Goal: Transaction & Acquisition: Download file/media

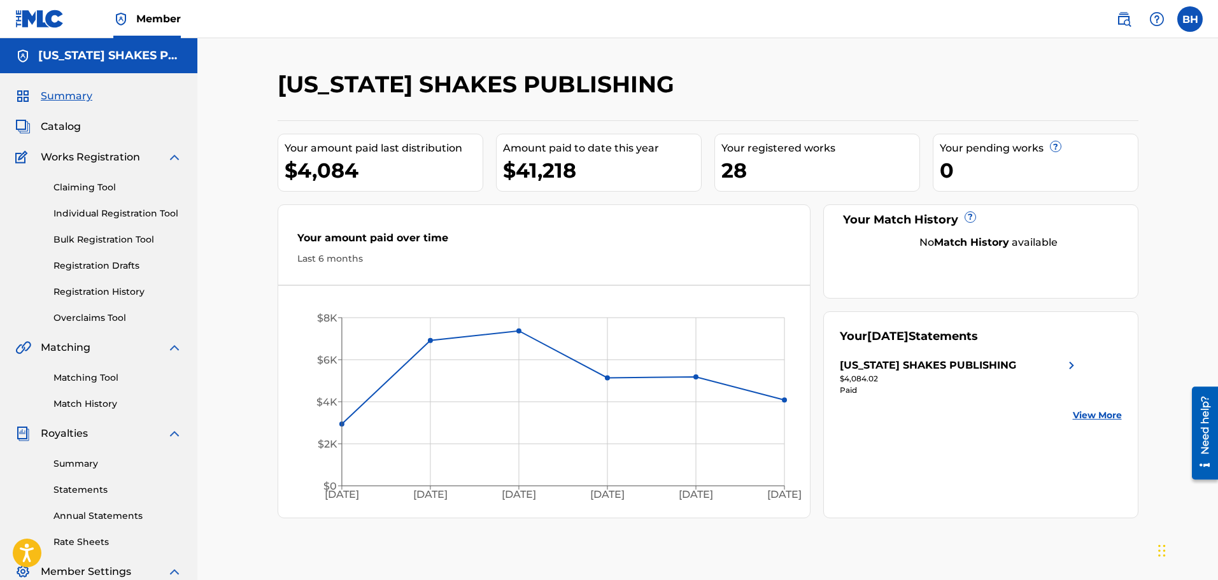
click at [95, 488] on link "Statements" at bounding box center [117, 489] width 129 height 13
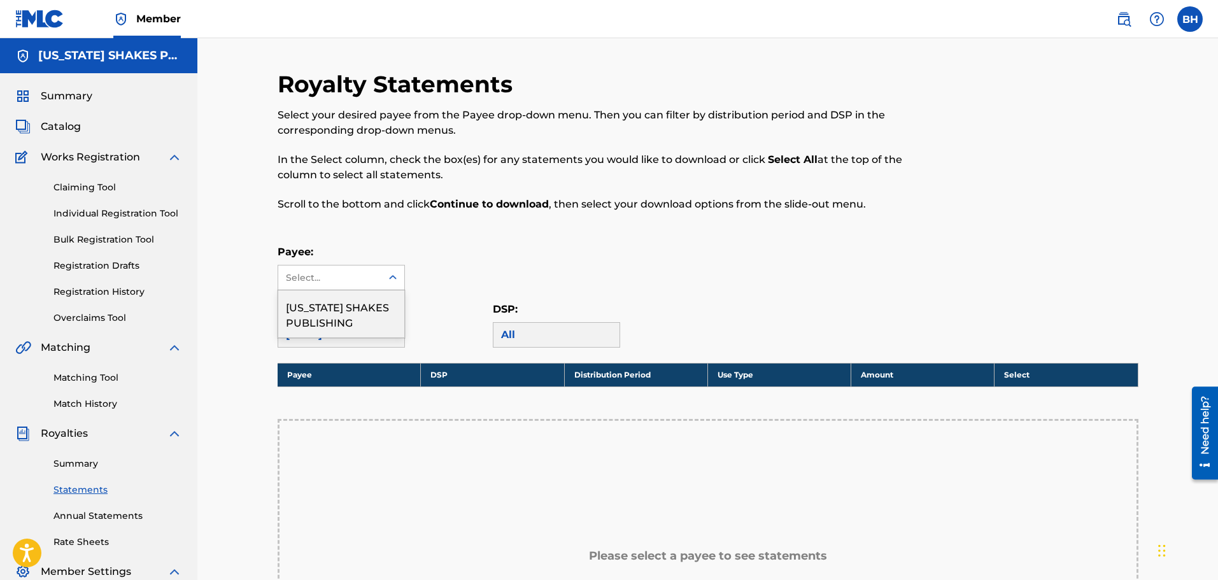
click at [376, 280] on div "Select..." at bounding box center [329, 278] width 103 height 24
click at [362, 316] on div "[US_STATE] SHAKES PUBLISHING" at bounding box center [341, 313] width 126 height 47
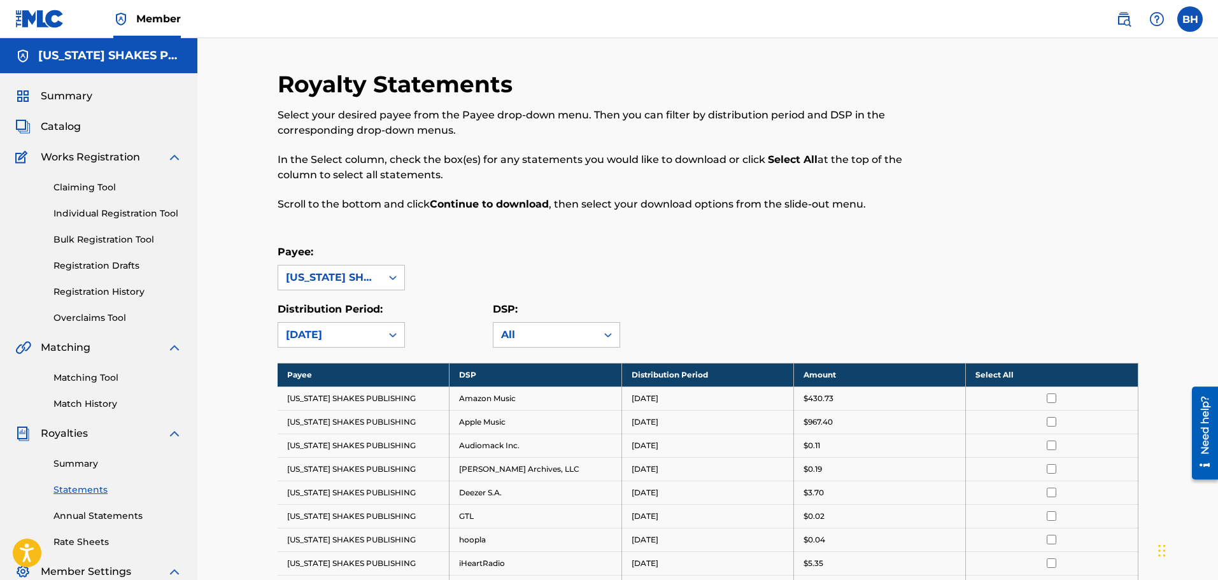
click at [1052, 396] on input "checkbox" at bounding box center [1052, 399] width 10 height 10
click at [1011, 374] on th "Deselect All" at bounding box center [1052, 375] width 172 height 24
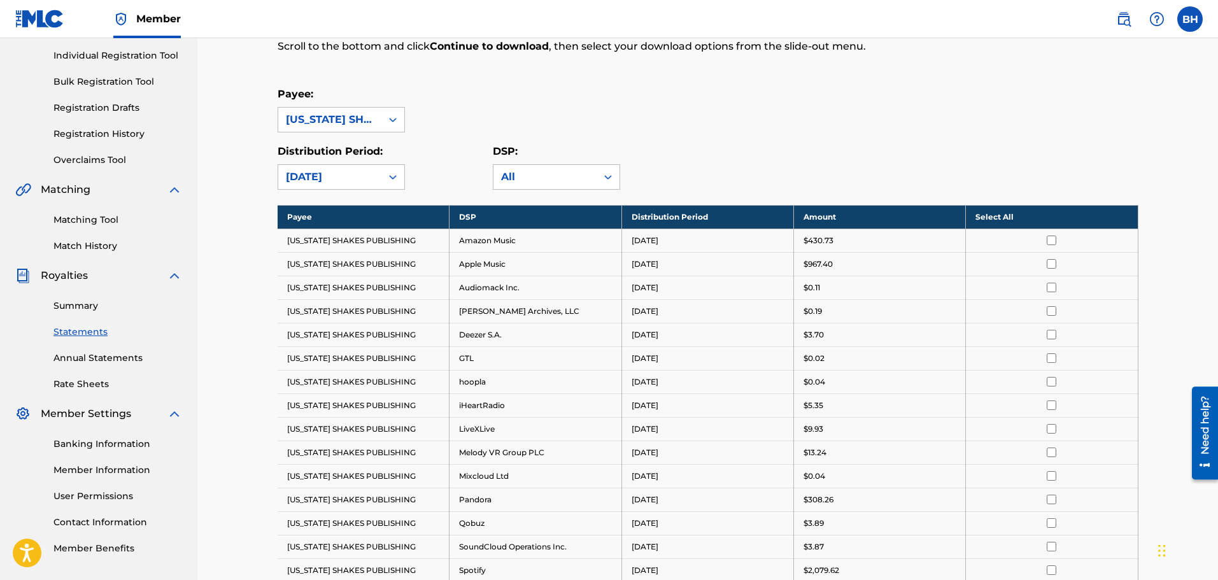
scroll to position [318, 0]
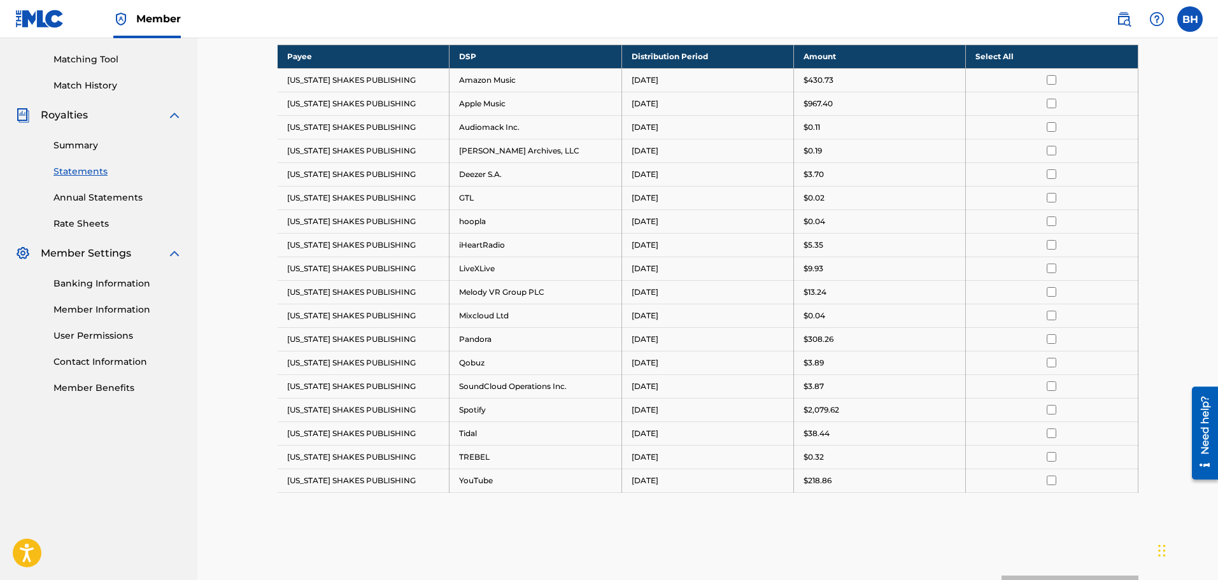
click at [1050, 76] on input "checkbox" at bounding box center [1052, 80] width 10 height 10
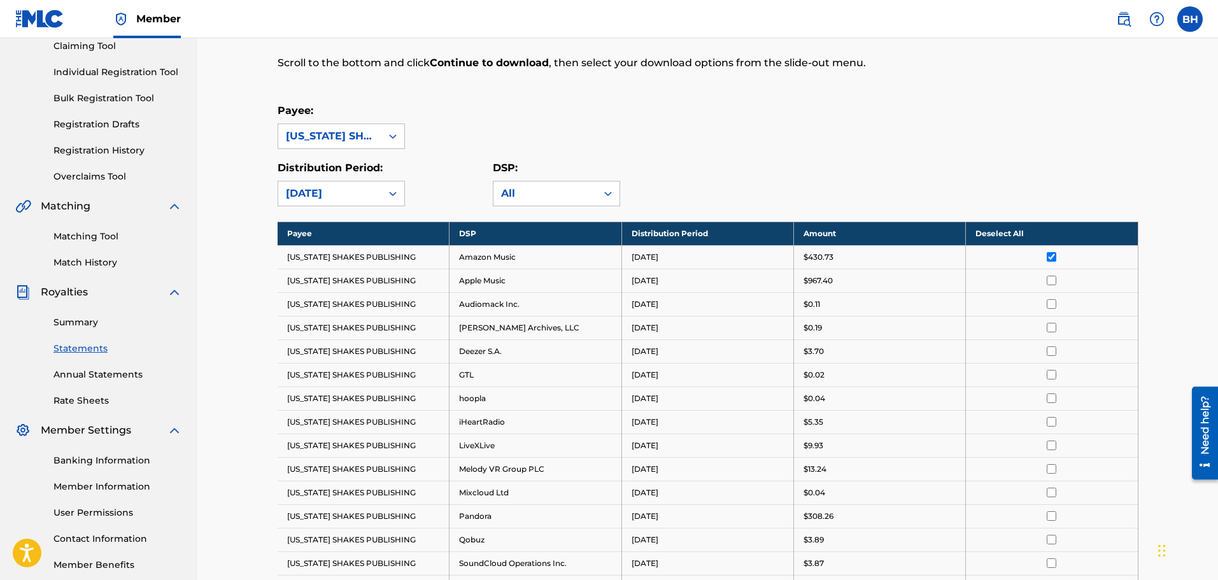
scroll to position [127, 0]
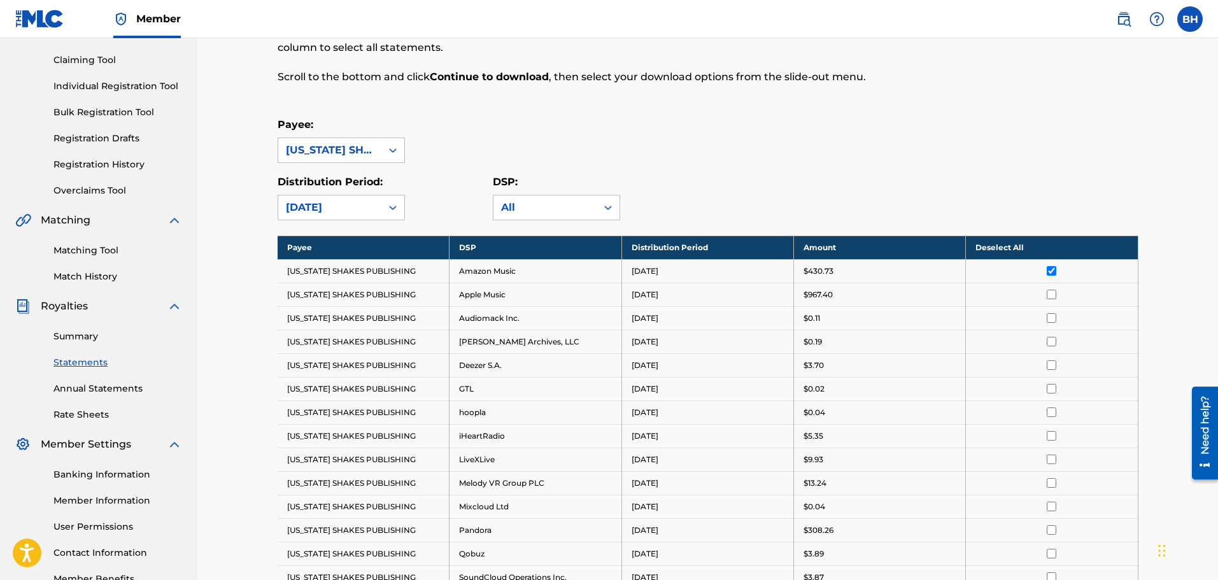
click at [1029, 251] on th "Deselect All" at bounding box center [1052, 248] width 172 height 24
click at [1004, 245] on th "Select All" at bounding box center [1052, 248] width 172 height 24
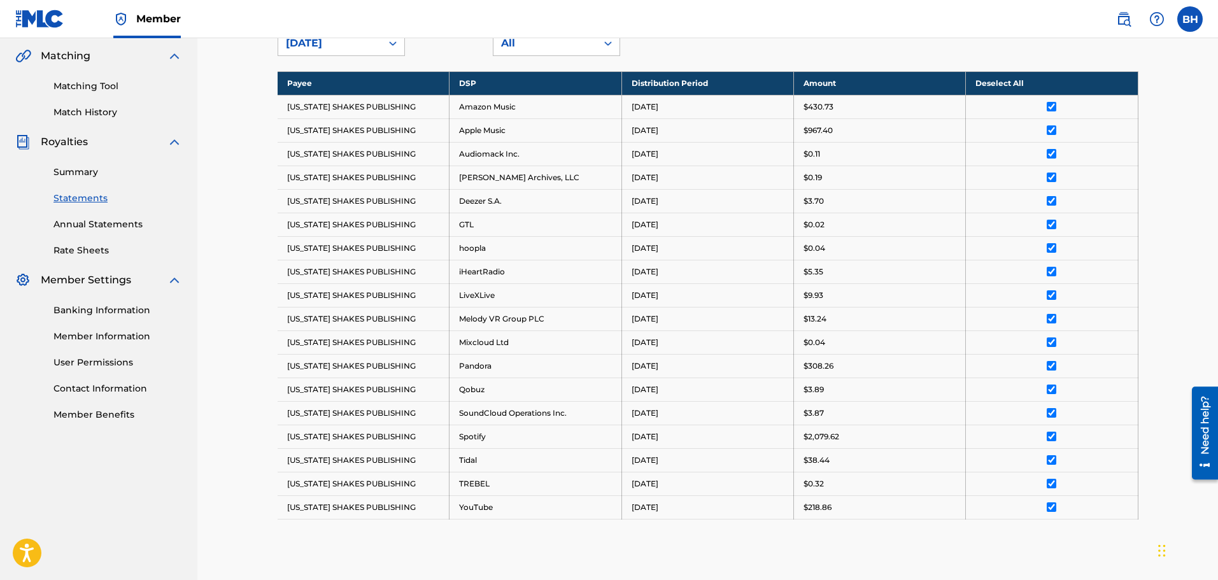
scroll to position [458, 0]
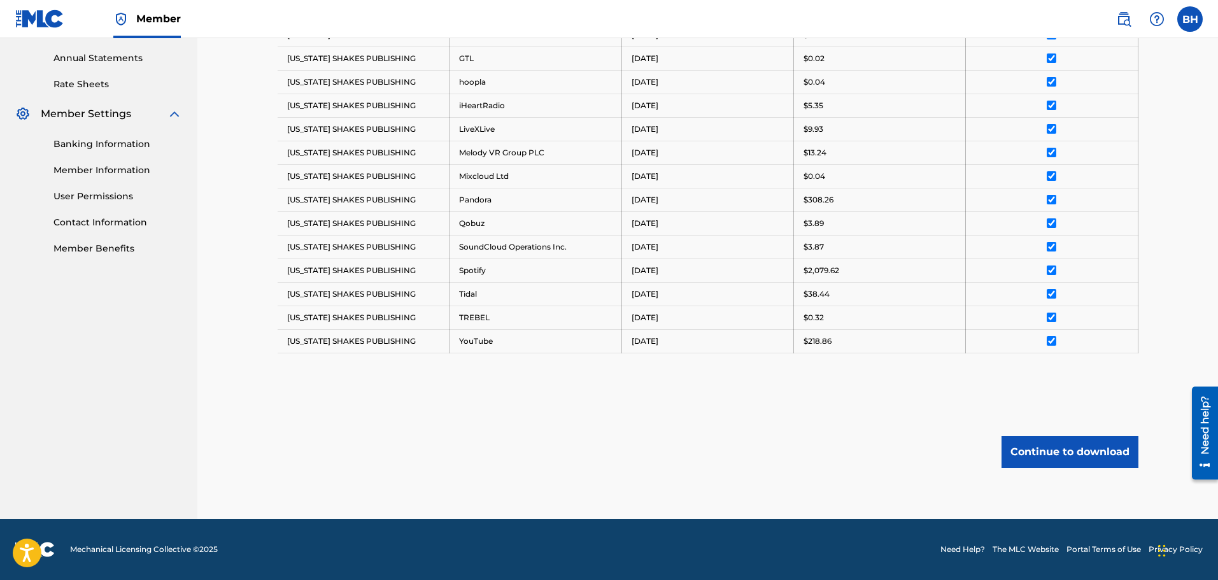
click at [1067, 442] on button "Continue to download" at bounding box center [1070, 452] width 137 height 32
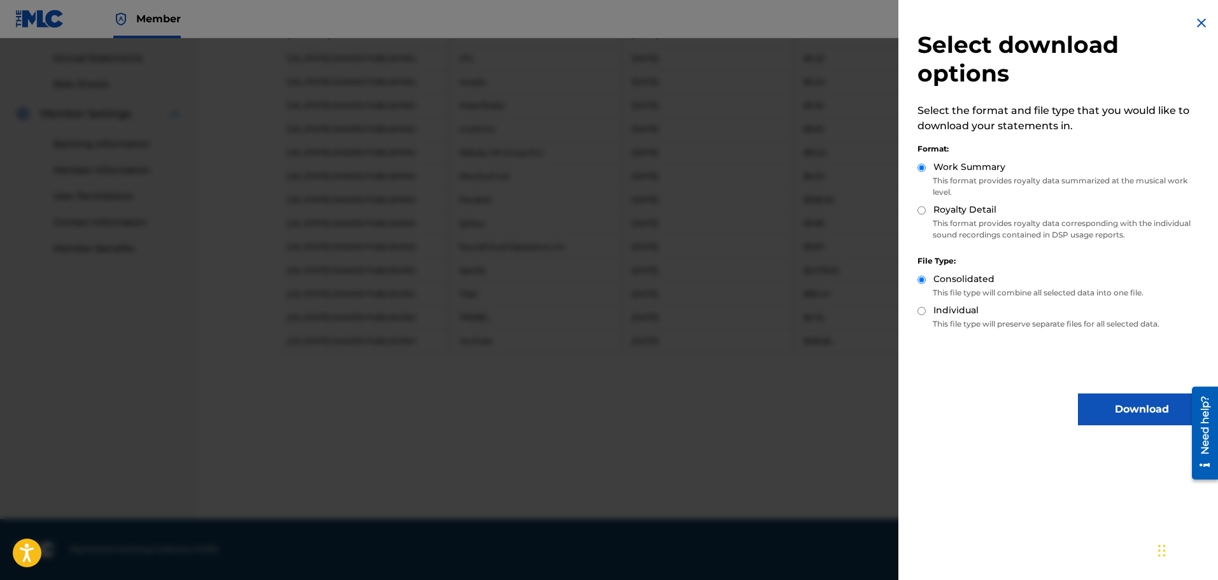
click at [1103, 406] on button "Download" at bounding box center [1141, 410] width 127 height 32
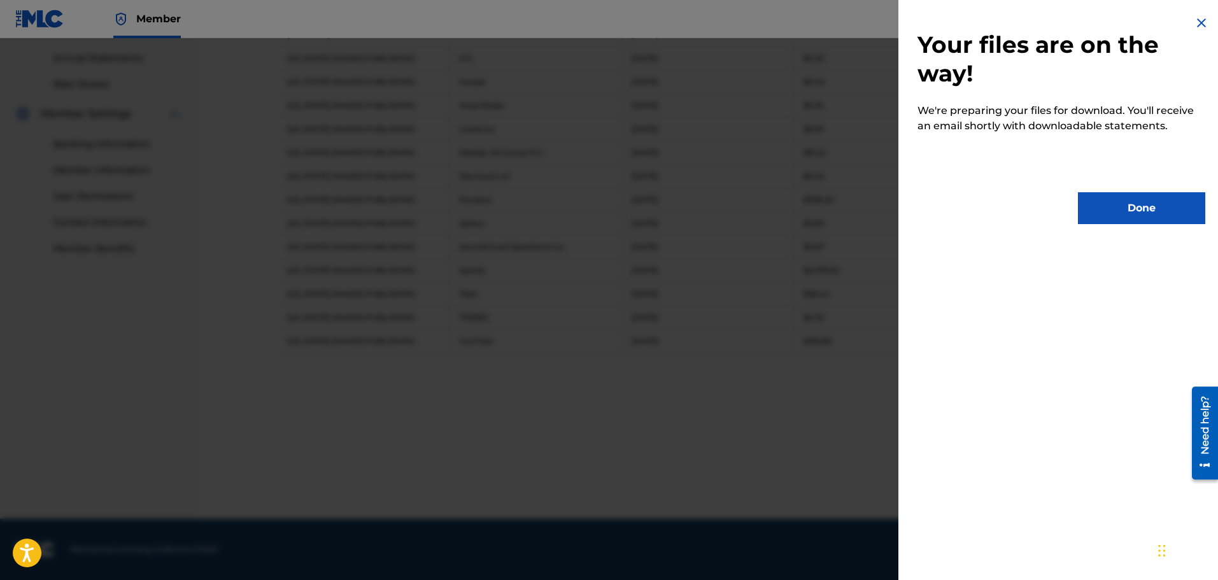
click at [1163, 208] on button "Done" at bounding box center [1141, 208] width 127 height 32
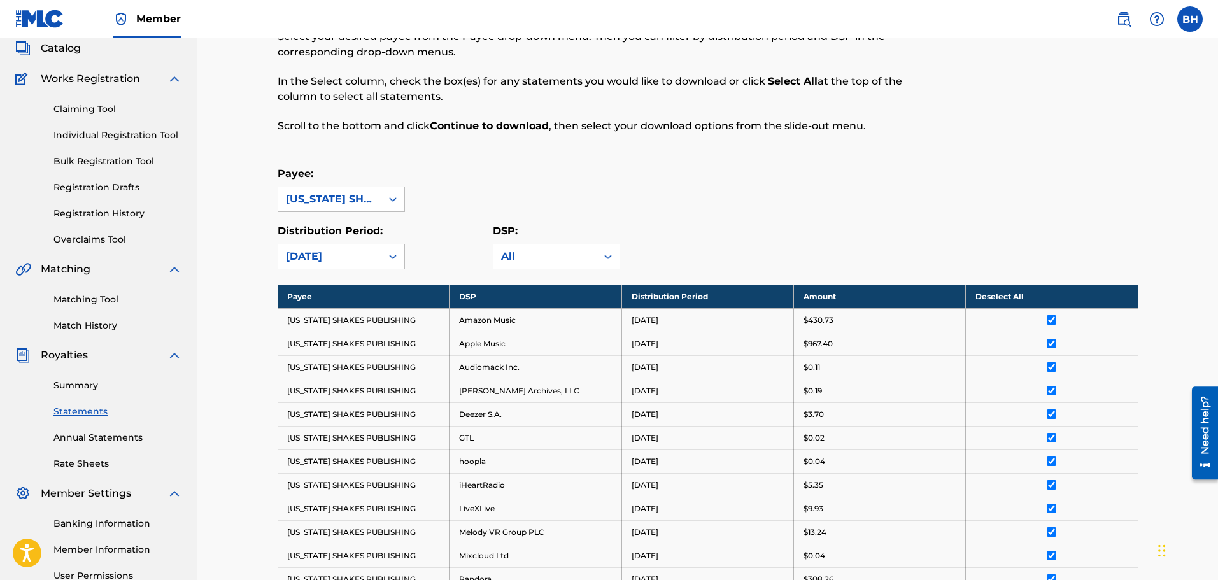
scroll to position [76, 0]
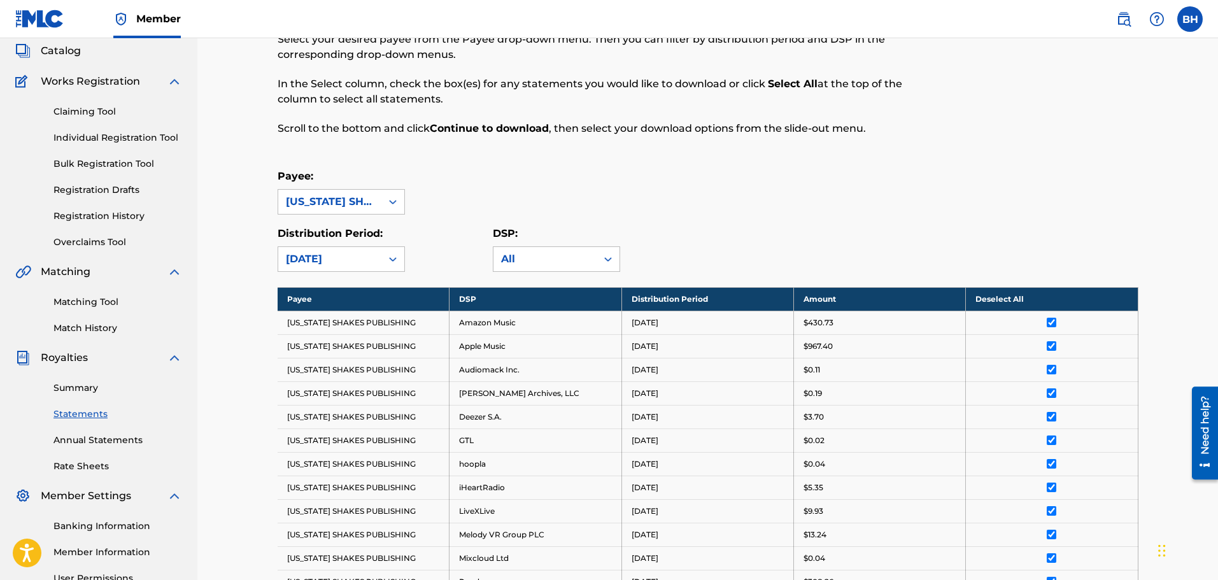
click at [297, 301] on th "Payee" at bounding box center [364, 299] width 172 height 24
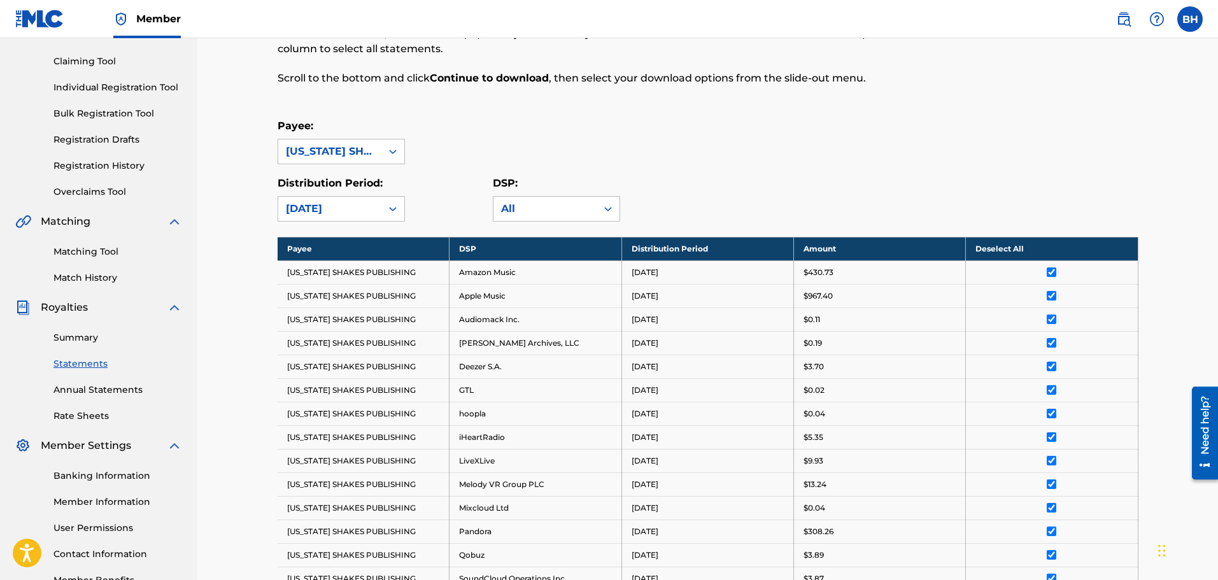
scroll to position [127, 0]
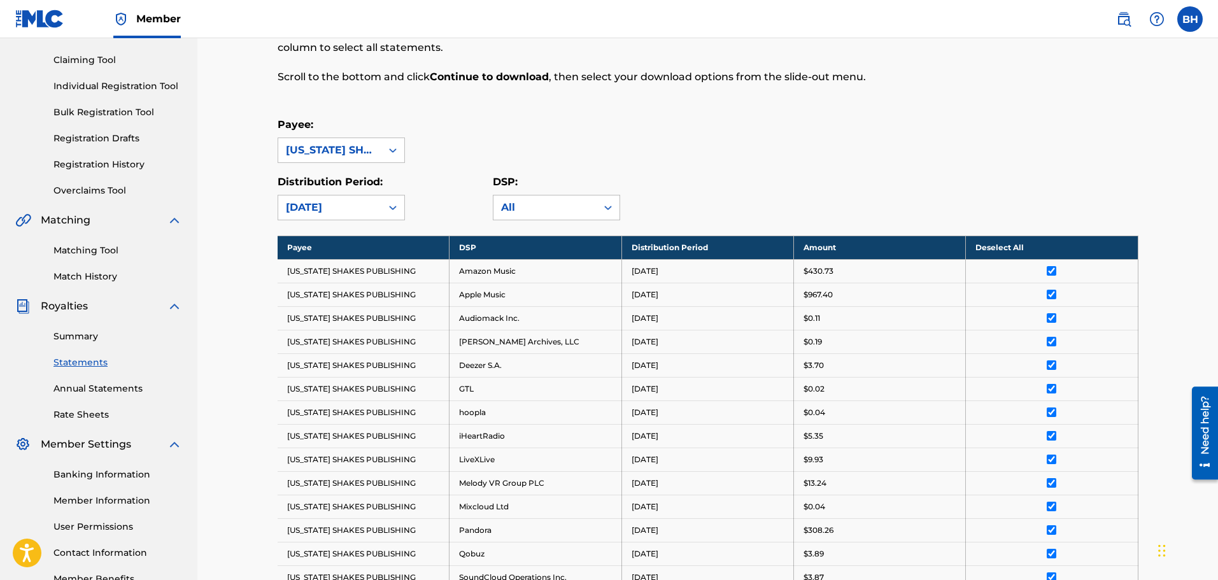
click at [322, 238] on th "Payee" at bounding box center [364, 248] width 172 height 24
click at [309, 248] on th "Payee" at bounding box center [364, 248] width 172 height 24
click at [467, 248] on th "DSP" at bounding box center [536, 248] width 172 height 24
click at [332, 145] on div "[US_STATE] SHAKES PUBLISHING" at bounding box center [330, 150] width 88 height 15
click at [332, 180] on div "[US_STATE] SHAKES PUBLISHING" at bounding box center [341, 186] width 126 height 47
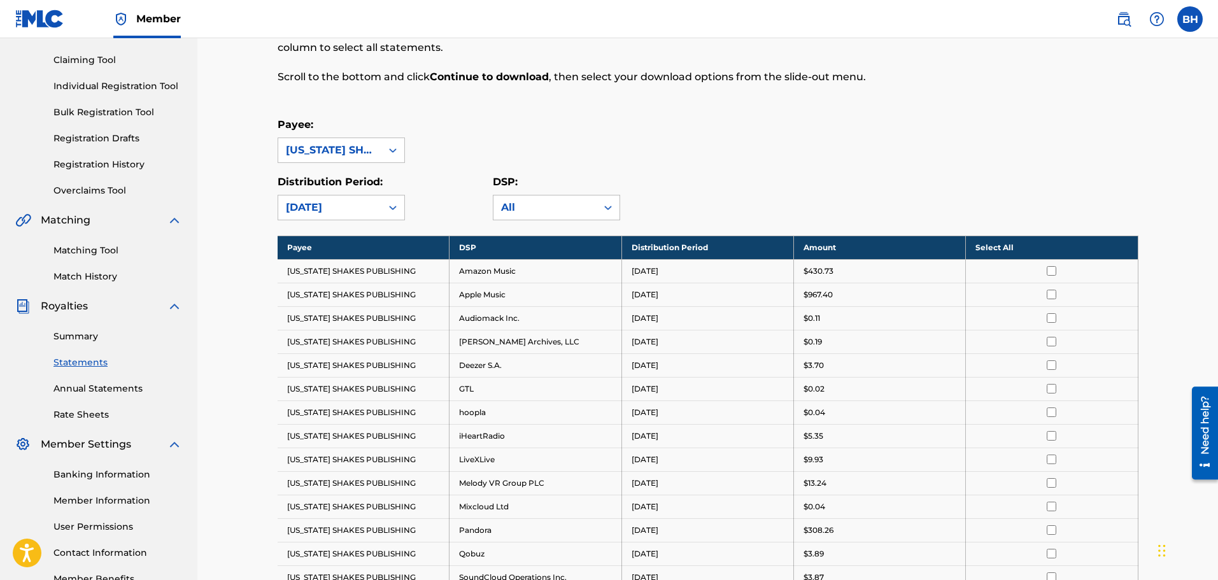
click at [69, 338] on link "Summary" at bounding box center [117, 336] width 129 height 13
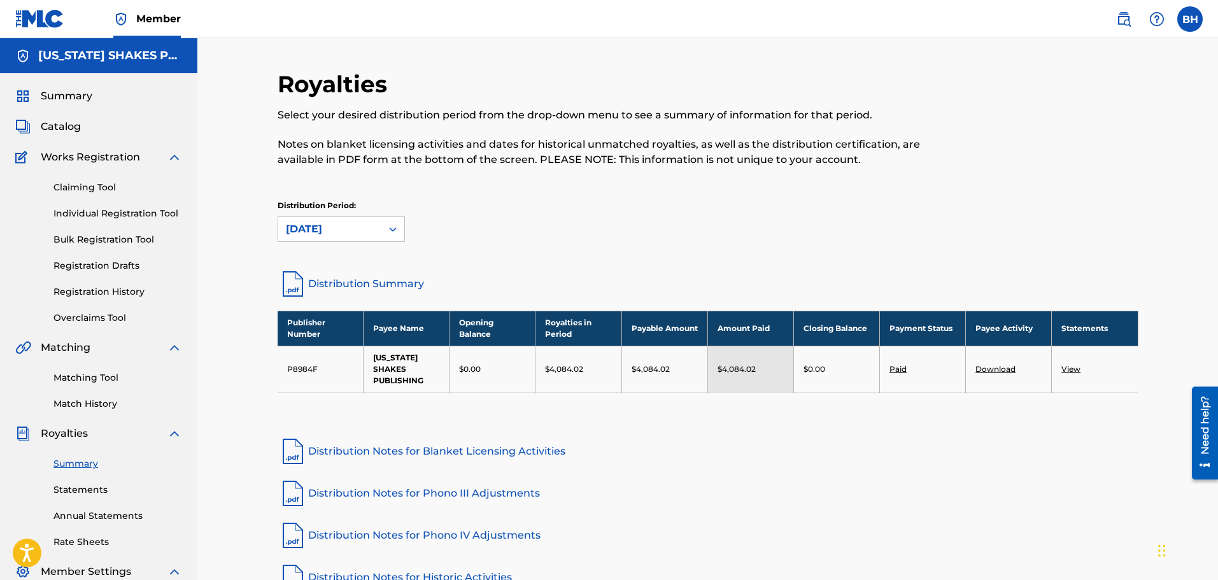
click at [331, 281] on link "Distribution Summary" at bounding box center [708, 284] width 861 height 31
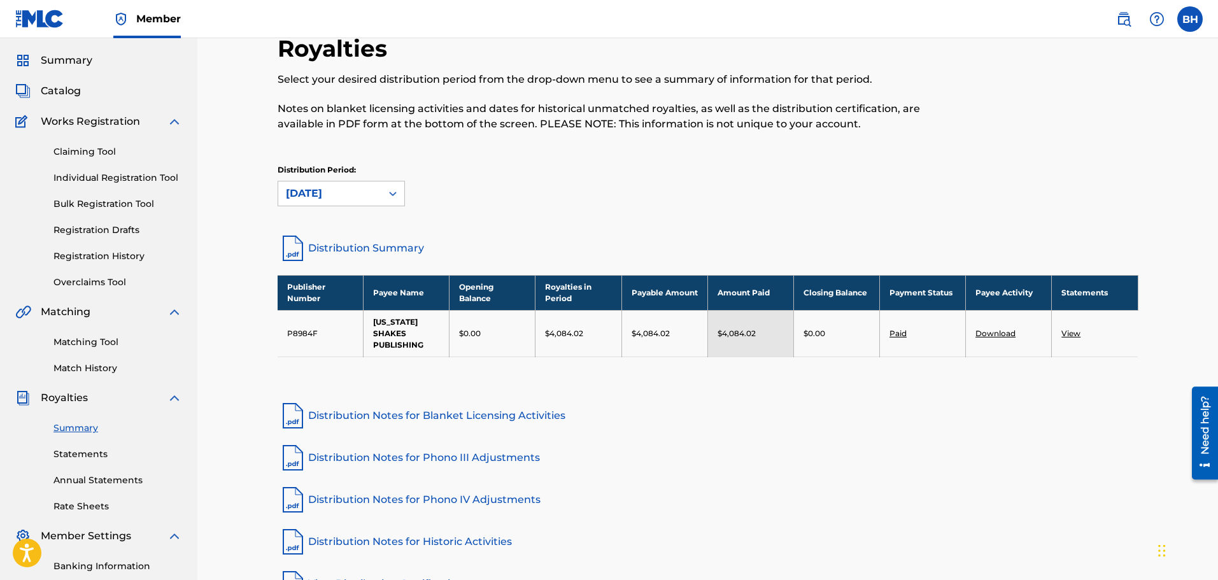
scroll to position [64, 0]
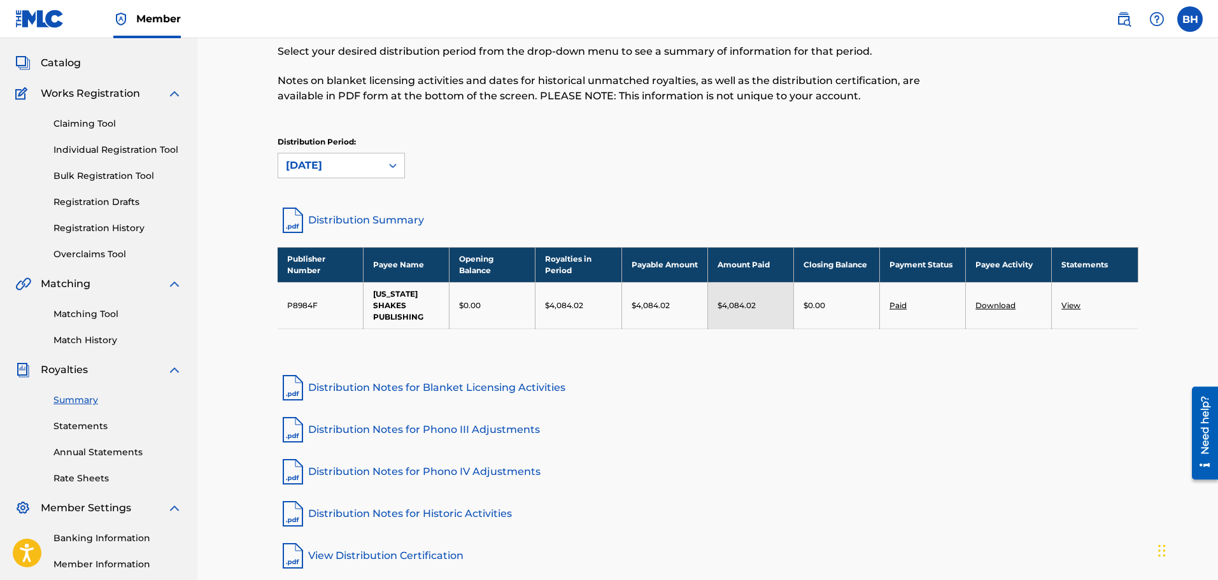
click at [1002, 309] on link "Download" at bounding box center [996, 306] width 40 height 10
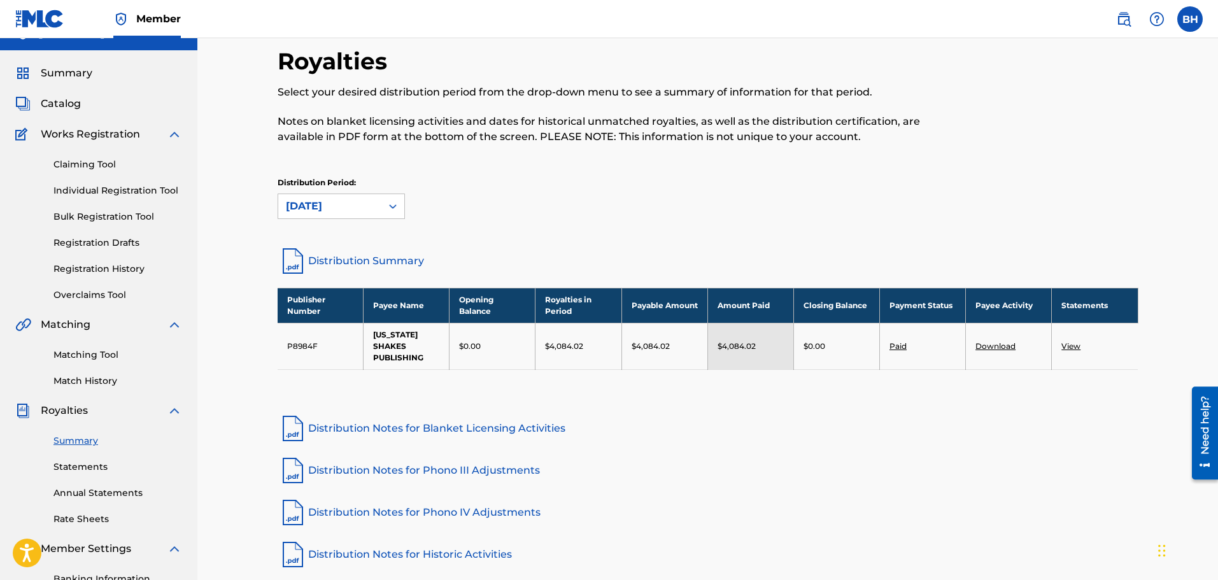
scroll to position [0, 0]
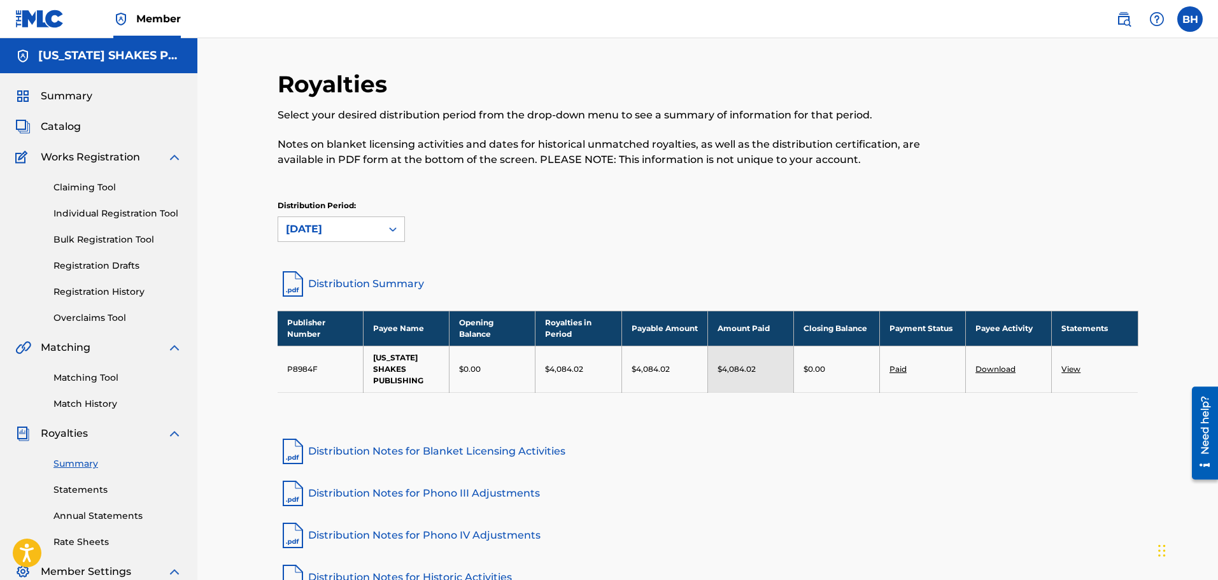
click at [82, 64] on div "[US_STATE] SHAKES PUBLISHING" at bounding box center [98, 55] width 197 height 35
click at [41, 64] on div "[US_STATE] SHAKES PUBLISHING" at bounding box center [98, 55] width 197 height 35
click at [27, 51] on img at bounding box center [22, 55] width 15 height 15
click at [144, 29] on link "Member" at bounding box center [147, 19] width 68 height 38
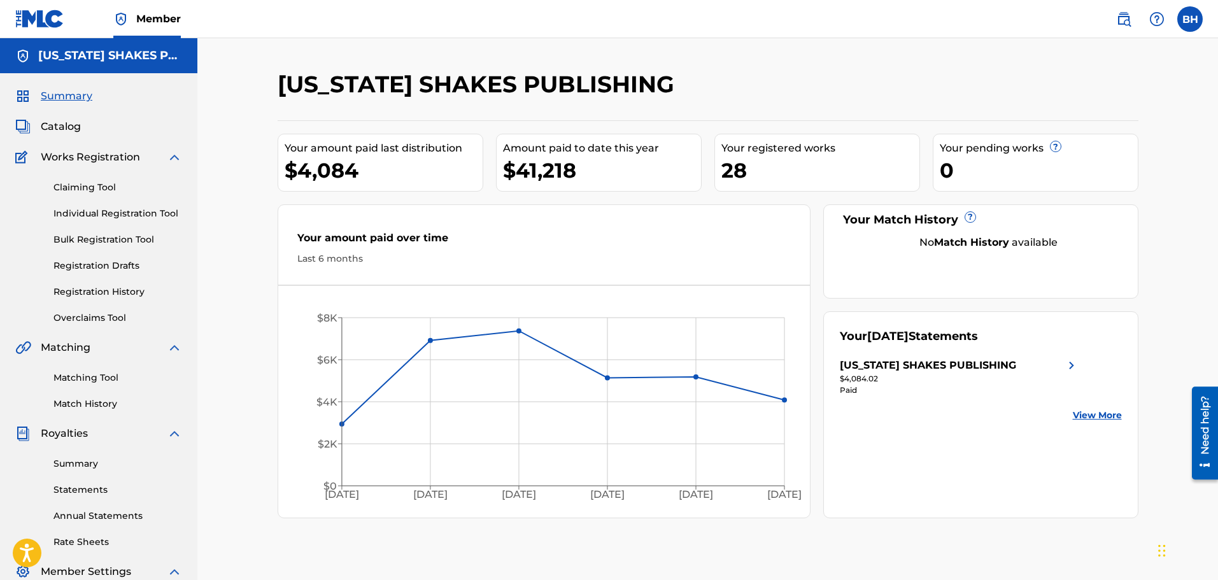
click at [157, 32] on link "Member" at bounding box center [147, 19] width 68 height 38
